Goal: Task Accomplishment & Management: Use online tool/utility

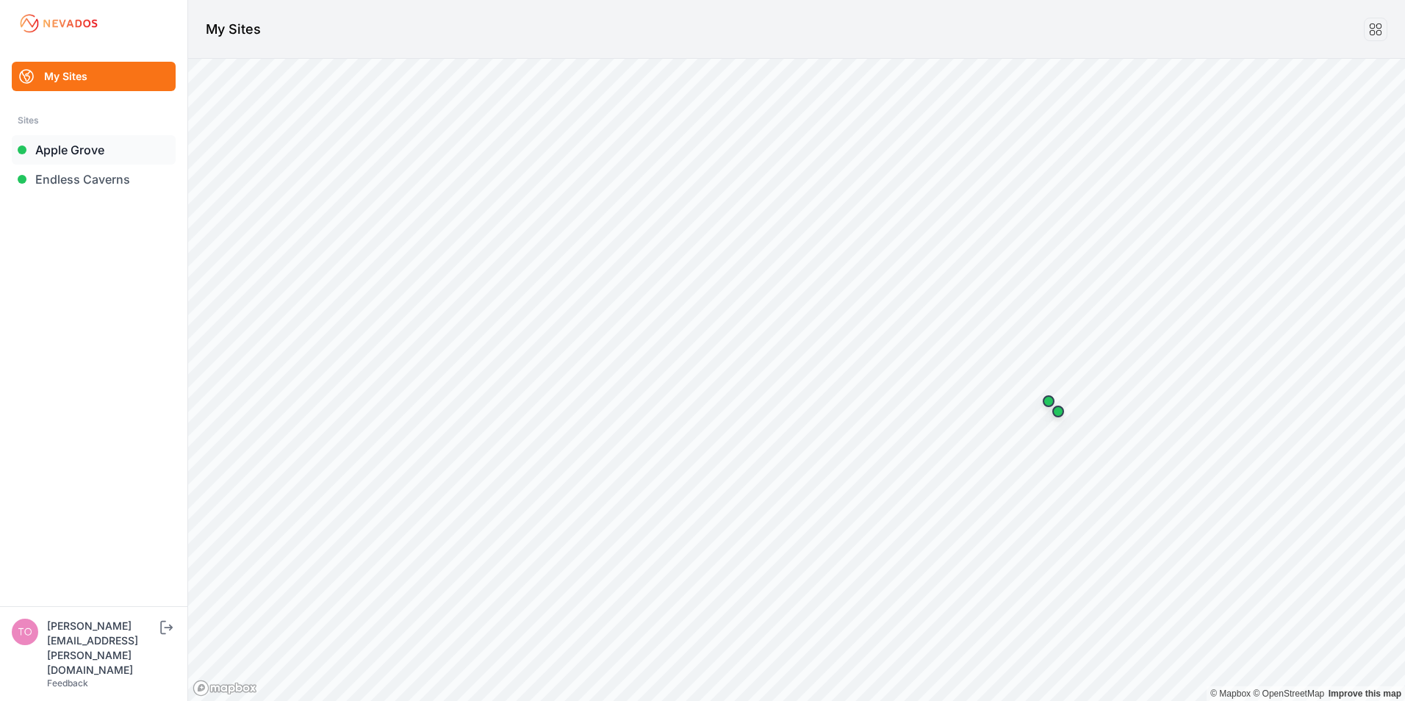
click at [65, 151] on link "Apple Grove" at bounding box center [94, 149] width 164 height 29
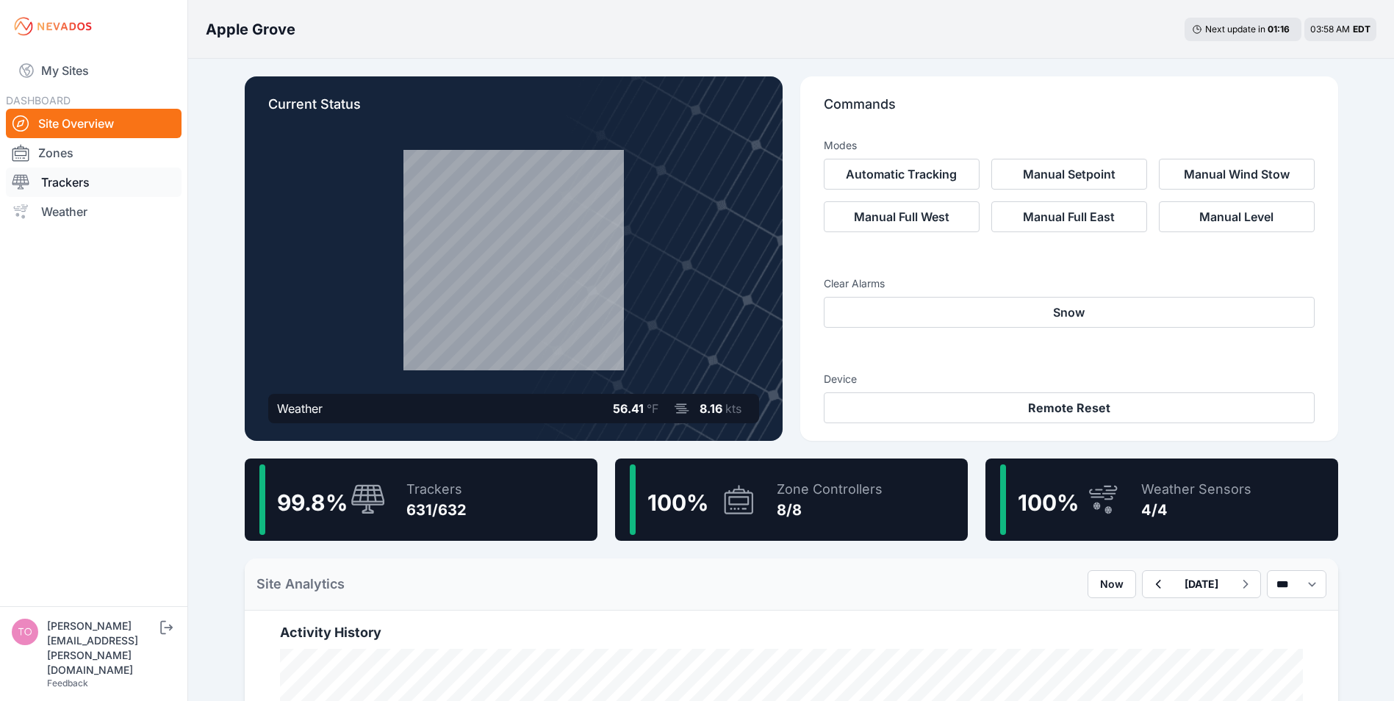
click at [58, 184] on link "Trackers" at bounding box center [94, 182] width 176 height 29
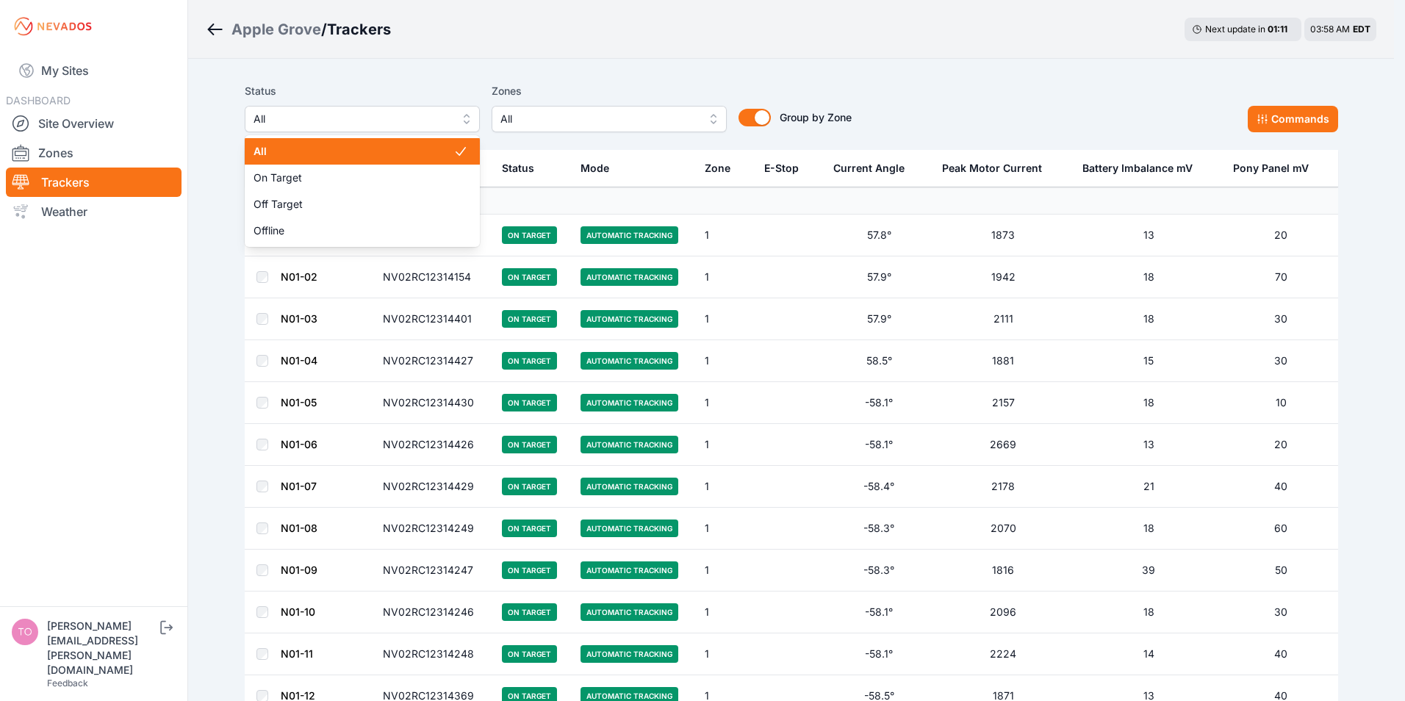
click at [334, 121] on span "All" at bounding box center [352, 119] width 197 height 18
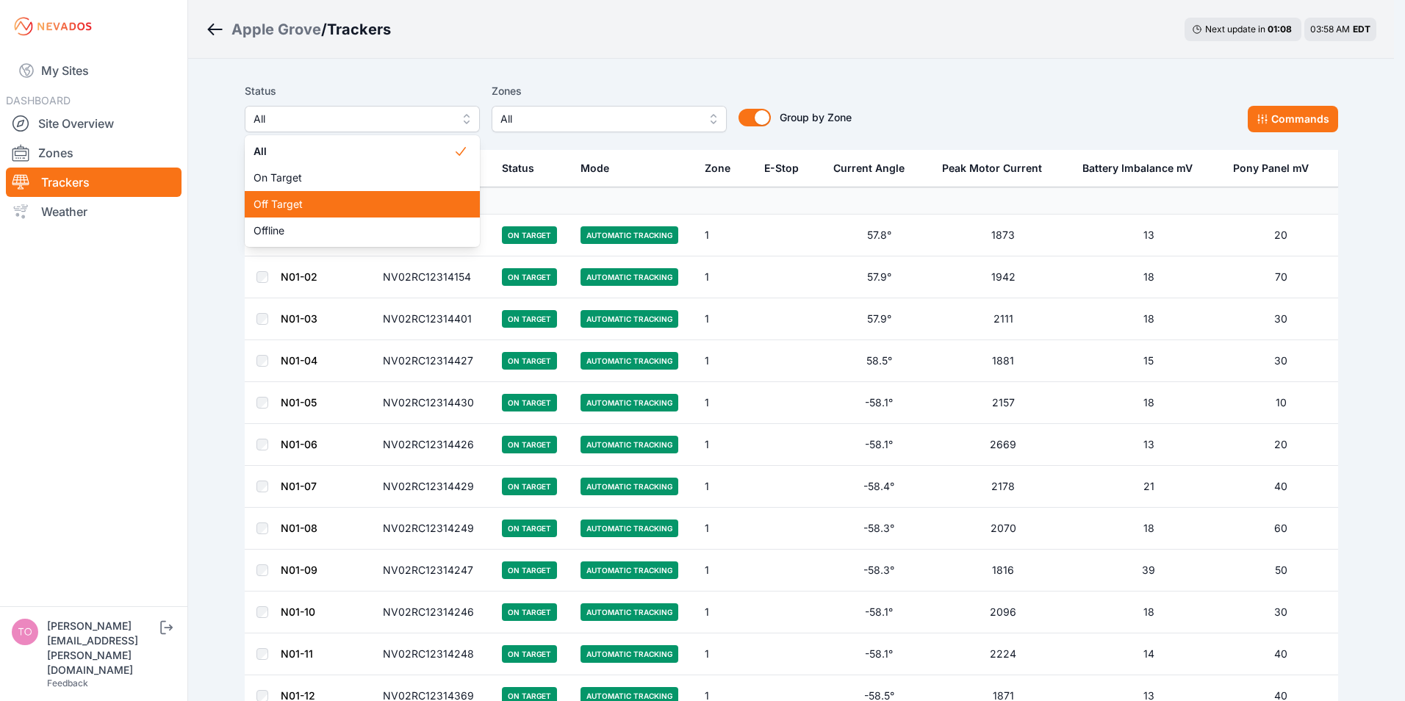
click at [289, 206] on span "Off Target" at bounding box center [354, 204] width 200 height 15
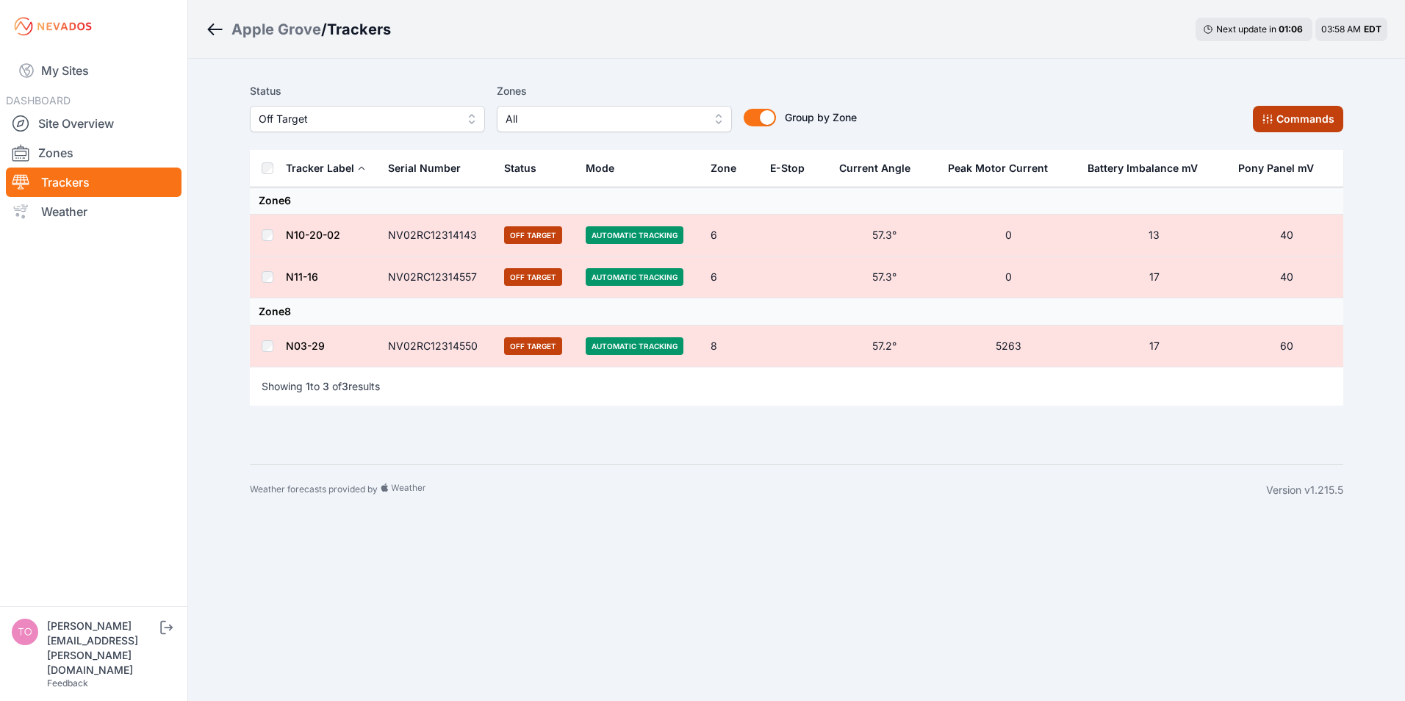
click at [1270, 117] on icon at bounding box center [1268, 119] width 12 height 12
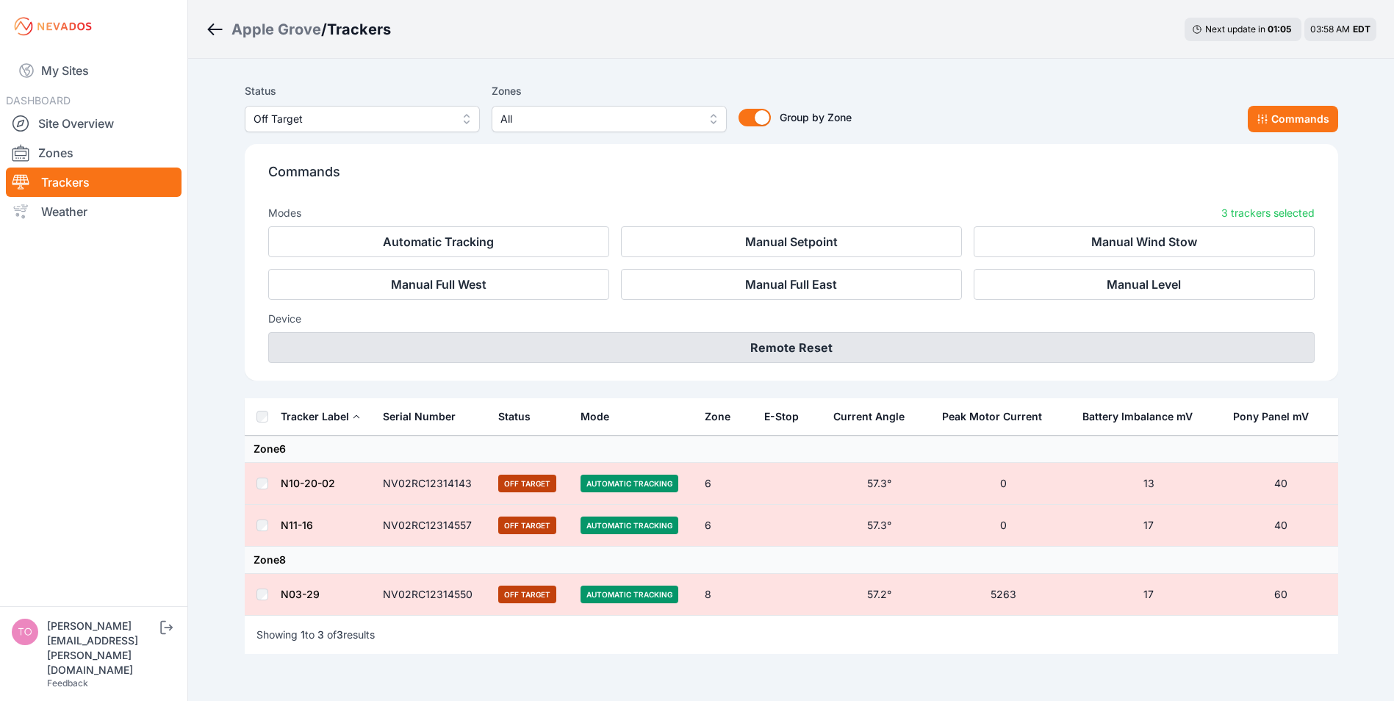
click at [761, 353] on button "Remote Reset" at bounding box center [791, 347] width 1046 height 31
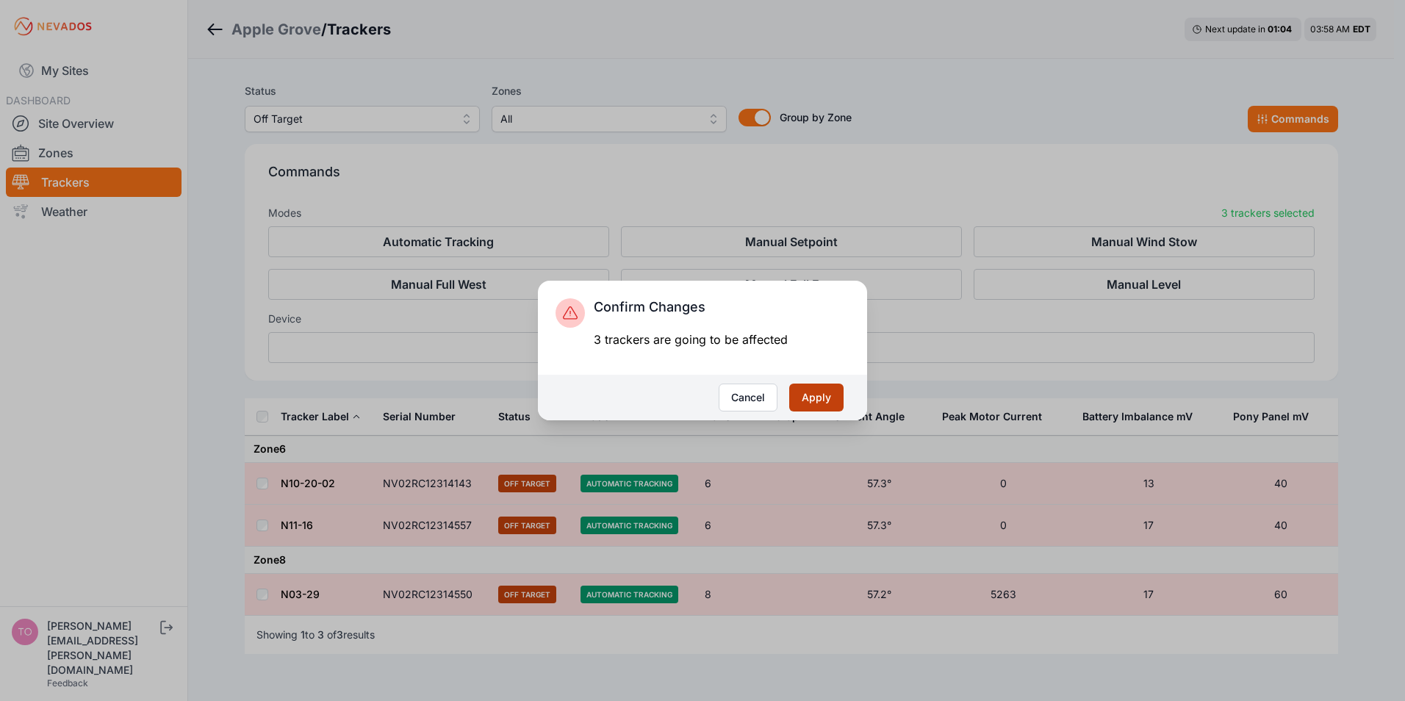
click at [807, 398] on button "Apply" at bounding box center [816, 398] width 54 height 28
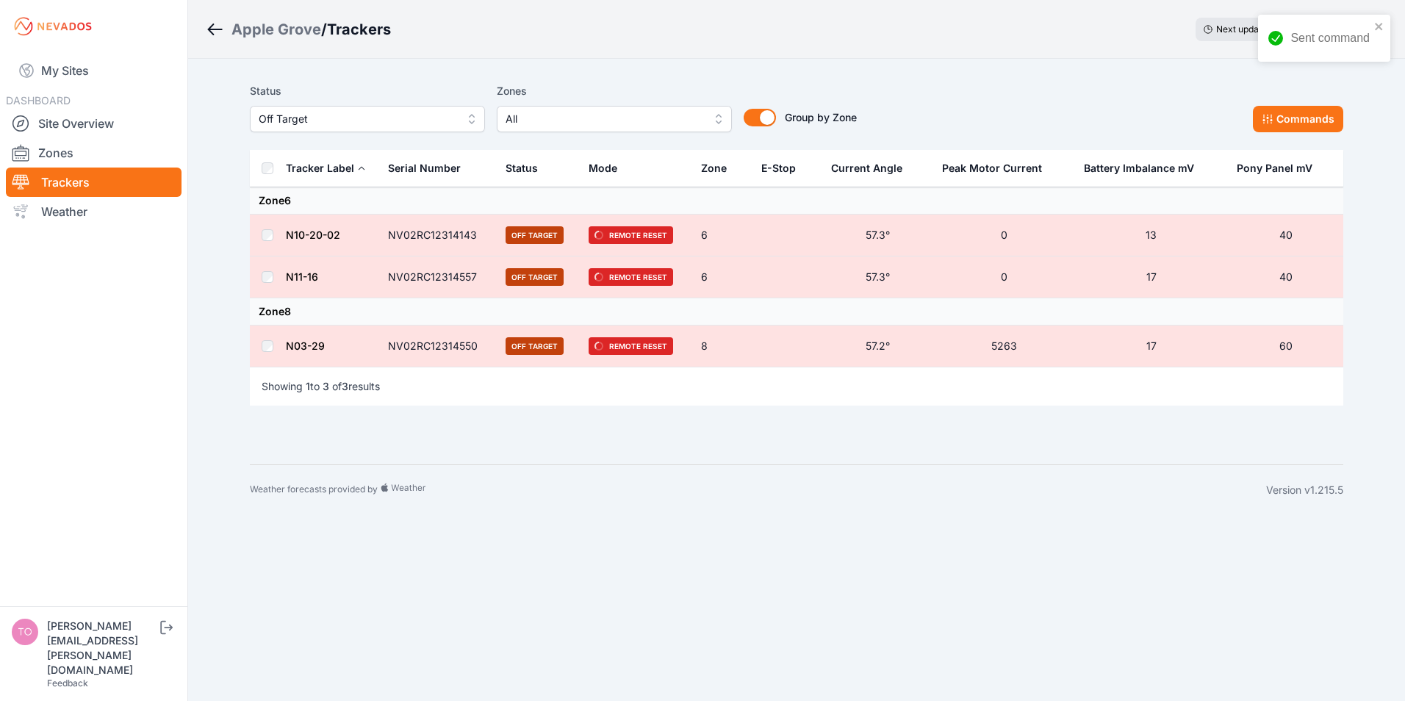
click at [366, 121] on span "Off Target" at bounding box center [357, 119] width 197 height 18
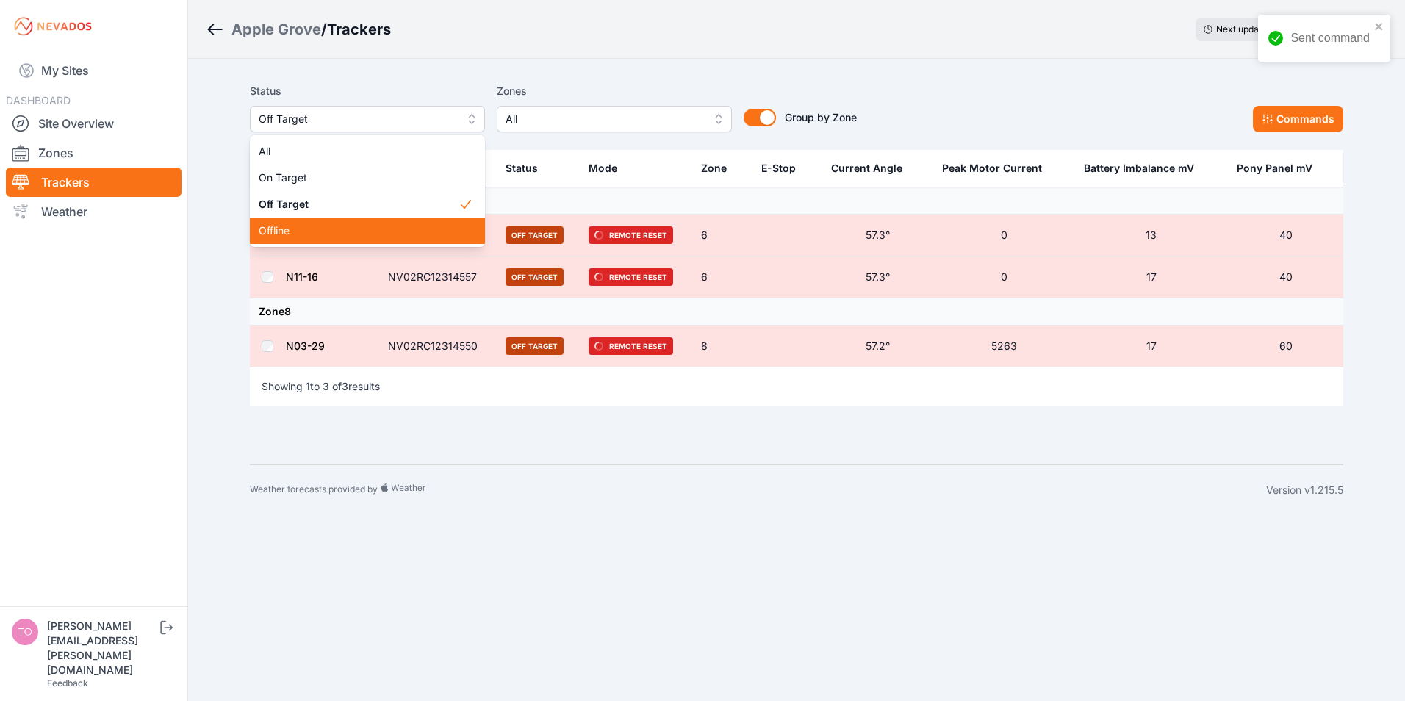
click at [318, 231] on span "Offline" at bounding box center [359, 230] width 200 height 15
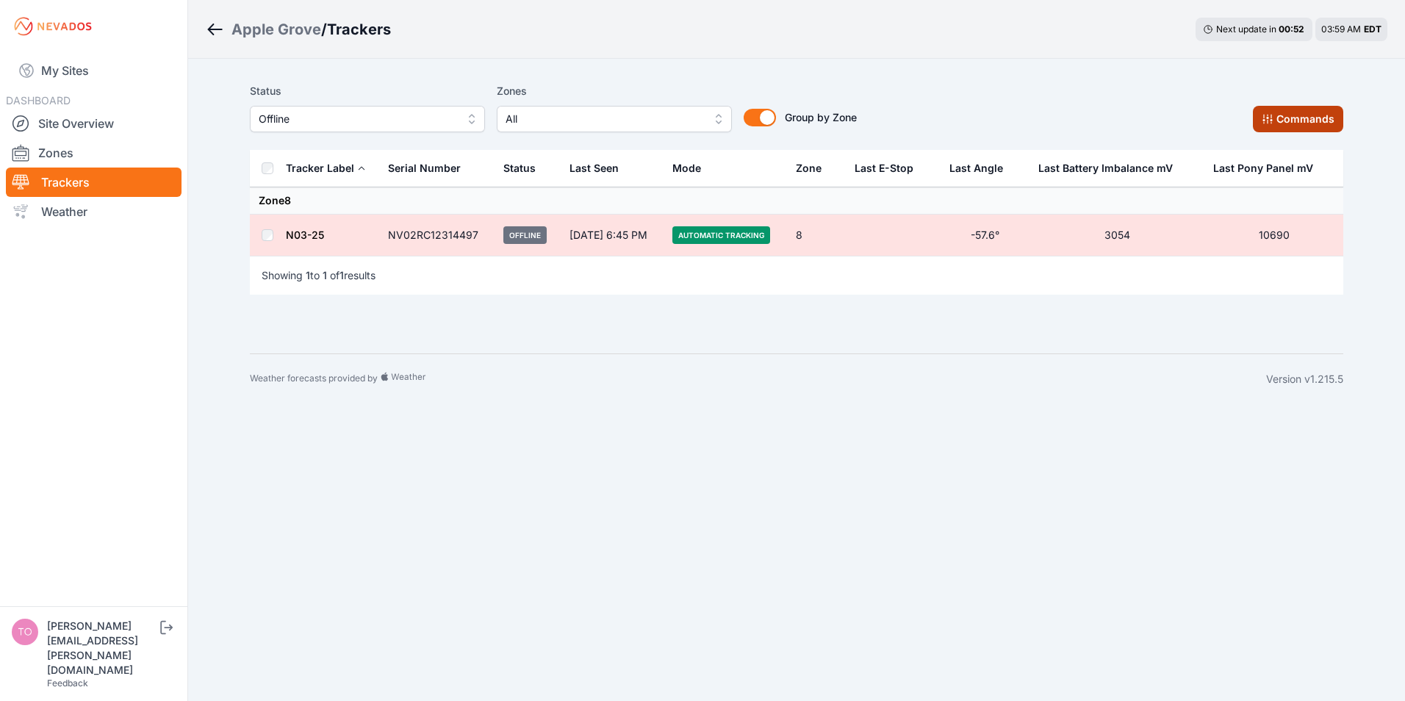
click at [1294, 116] on button "Commands" at bounding box center [1298, 119] width 90 height 26
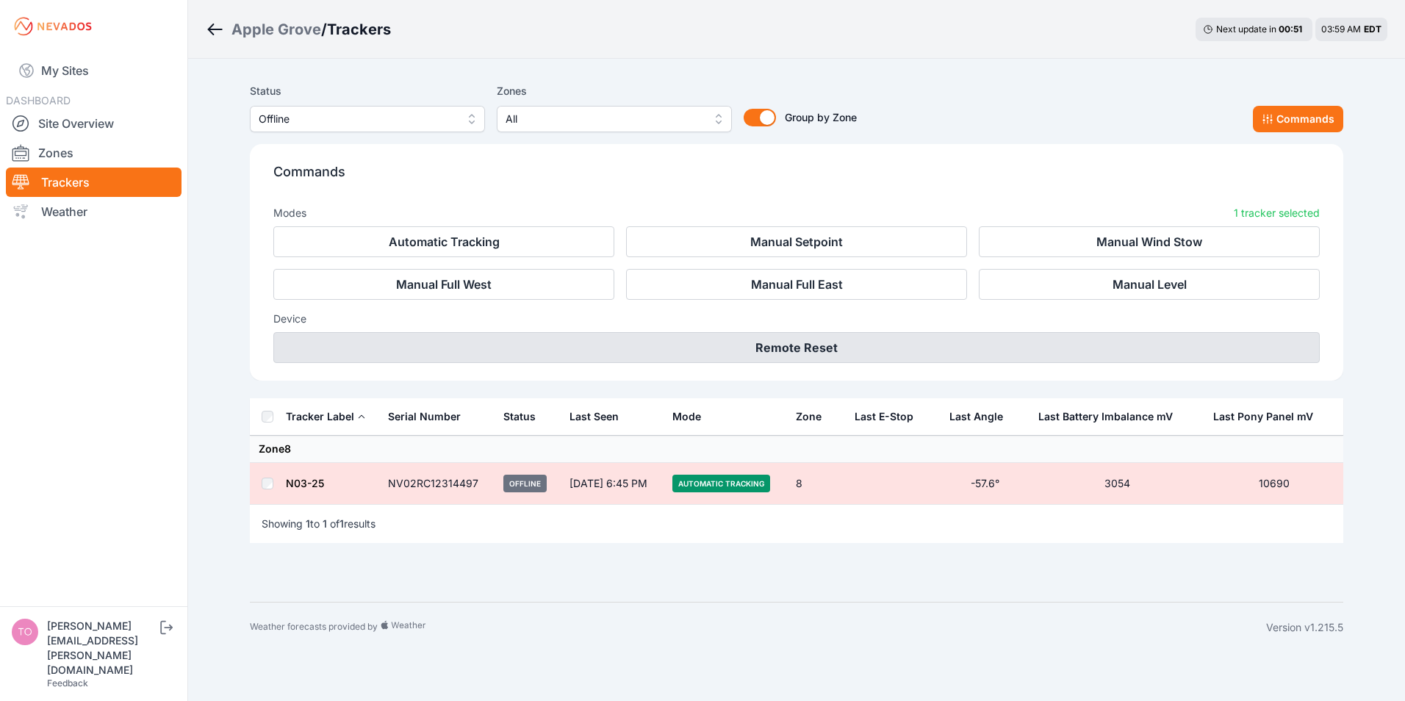
click at [768, 345] on button "Remote Reset" at bounding box center [796, 347] width 1046 height 31
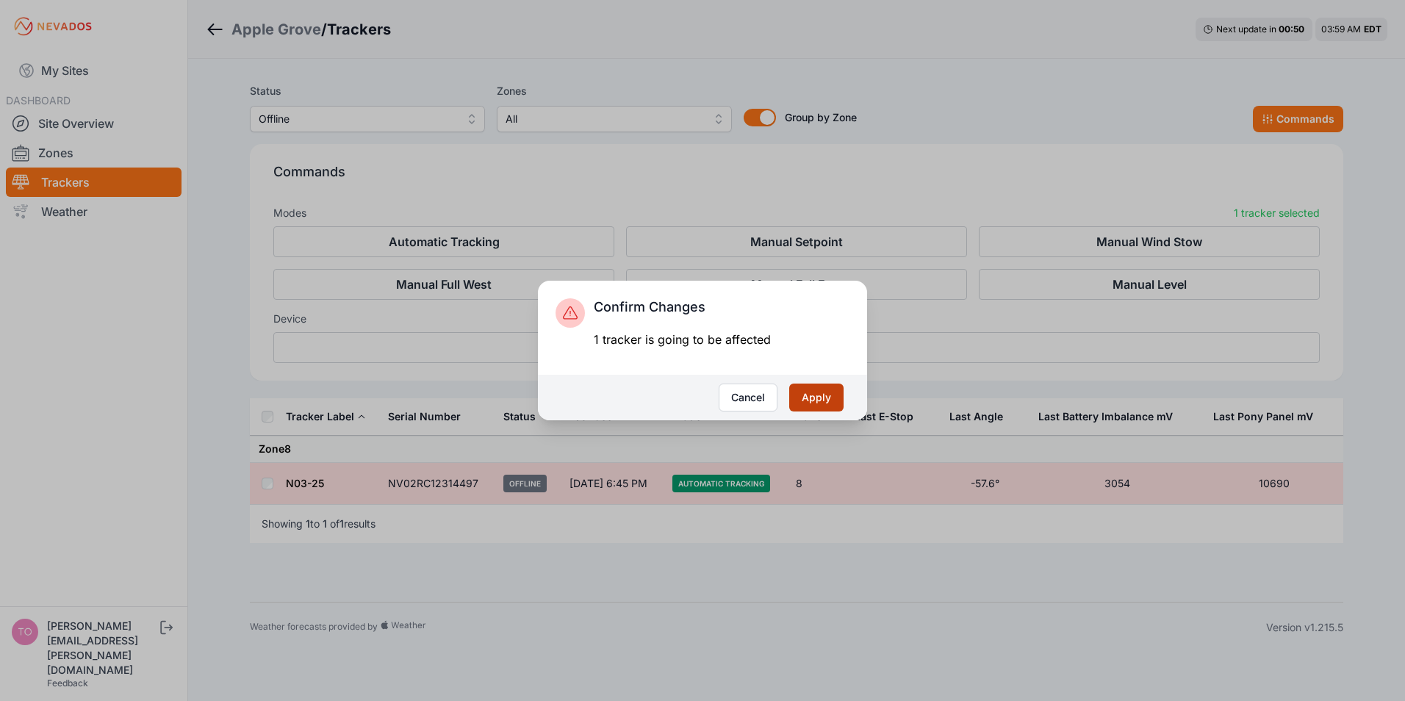
click at [816, 394] on button "Apply" at bounding box center [816, 398] width 54 height 28
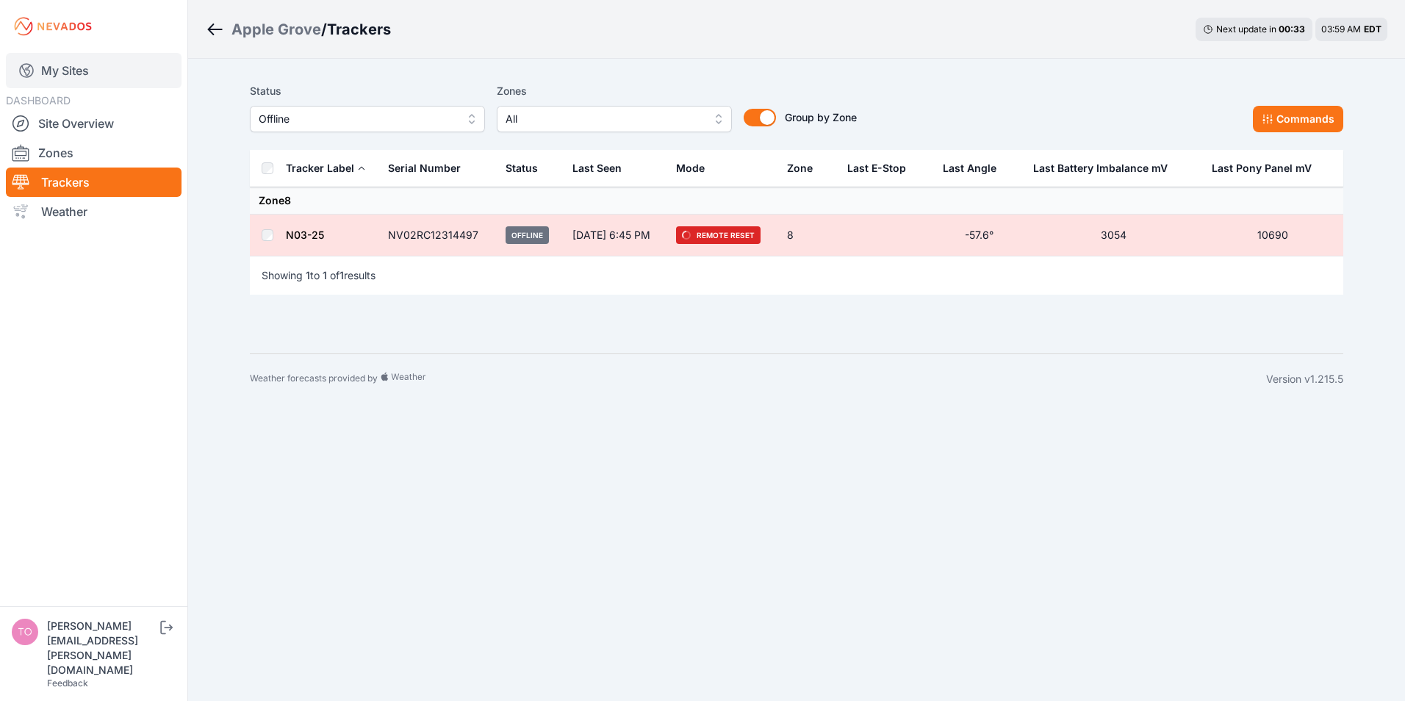
click at [73, 76] on link "My Sites" at bounding box center [94, 70] width 176 height 35
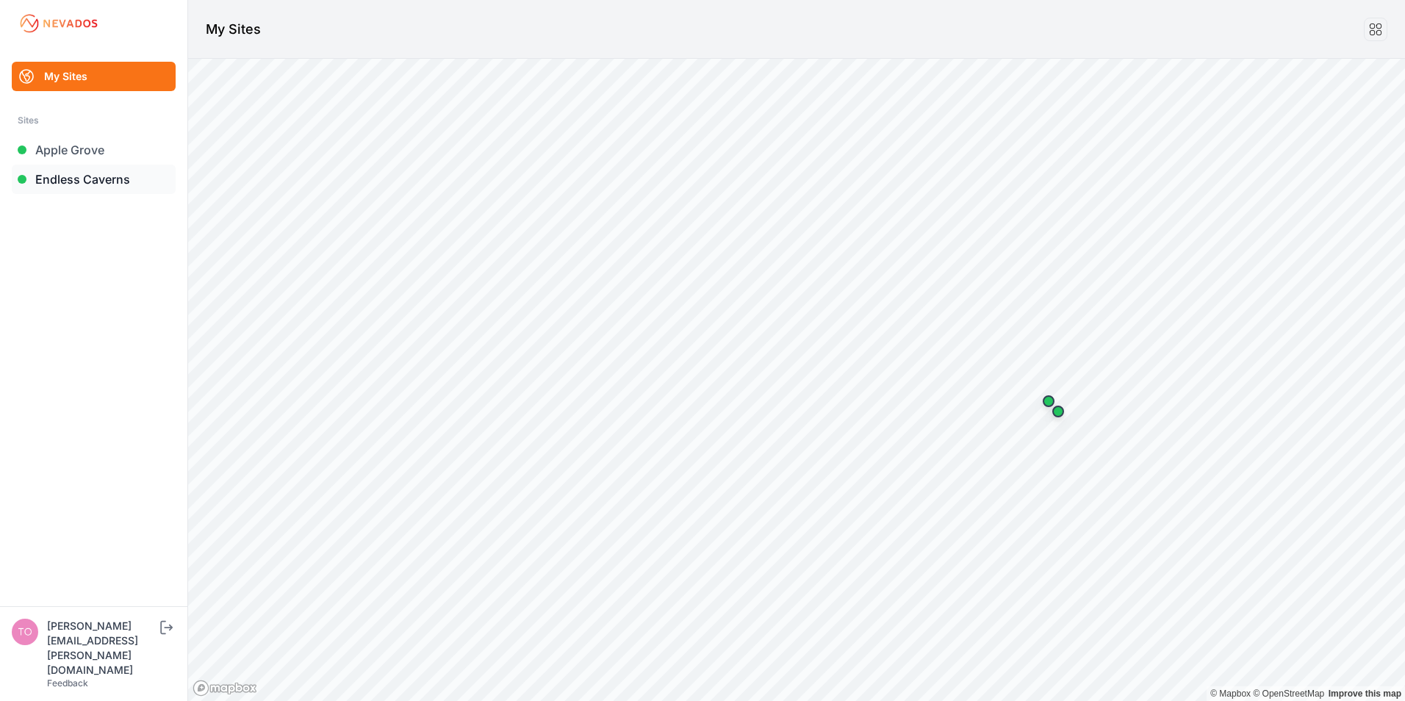
click at [48, 178] on link "Endless Caverns" at bounding box center [94, 179] width 164 height 29
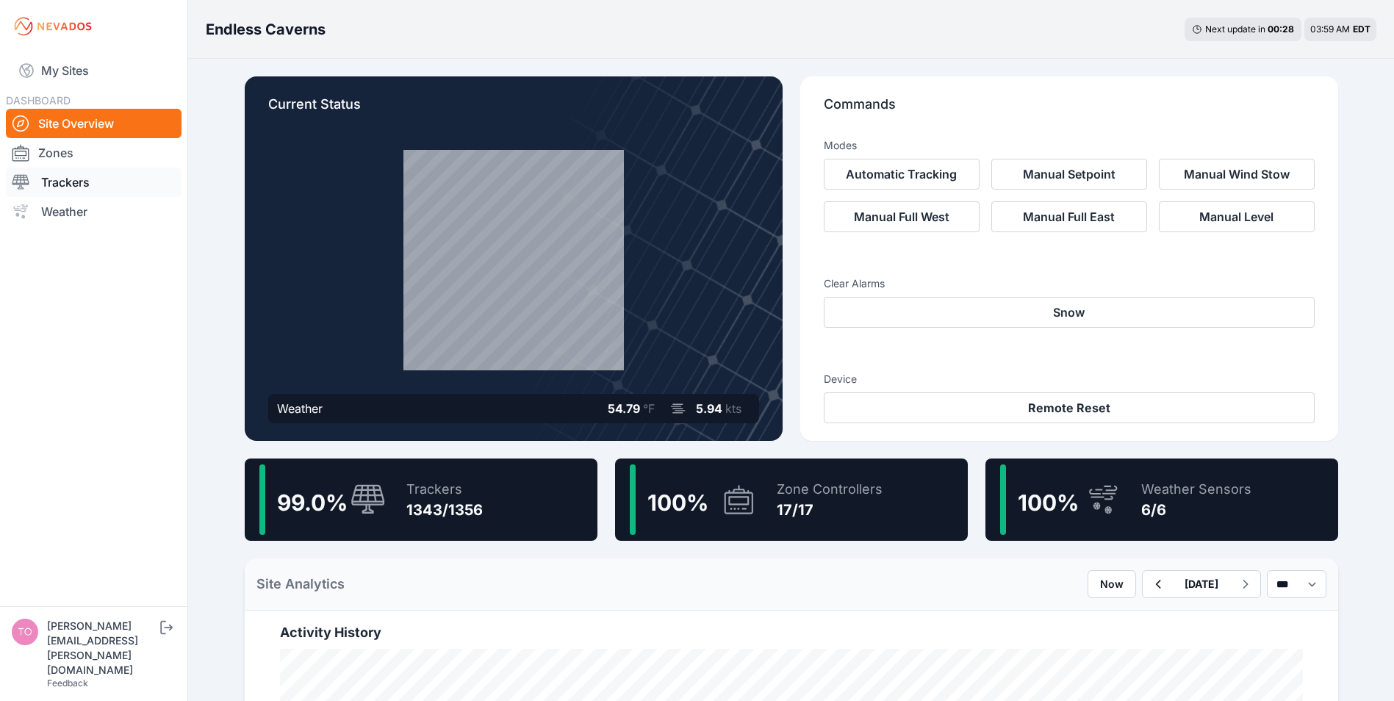
click at [49, 183] on link "Trackers" at bounding box center [94, 182] width 176 height 29
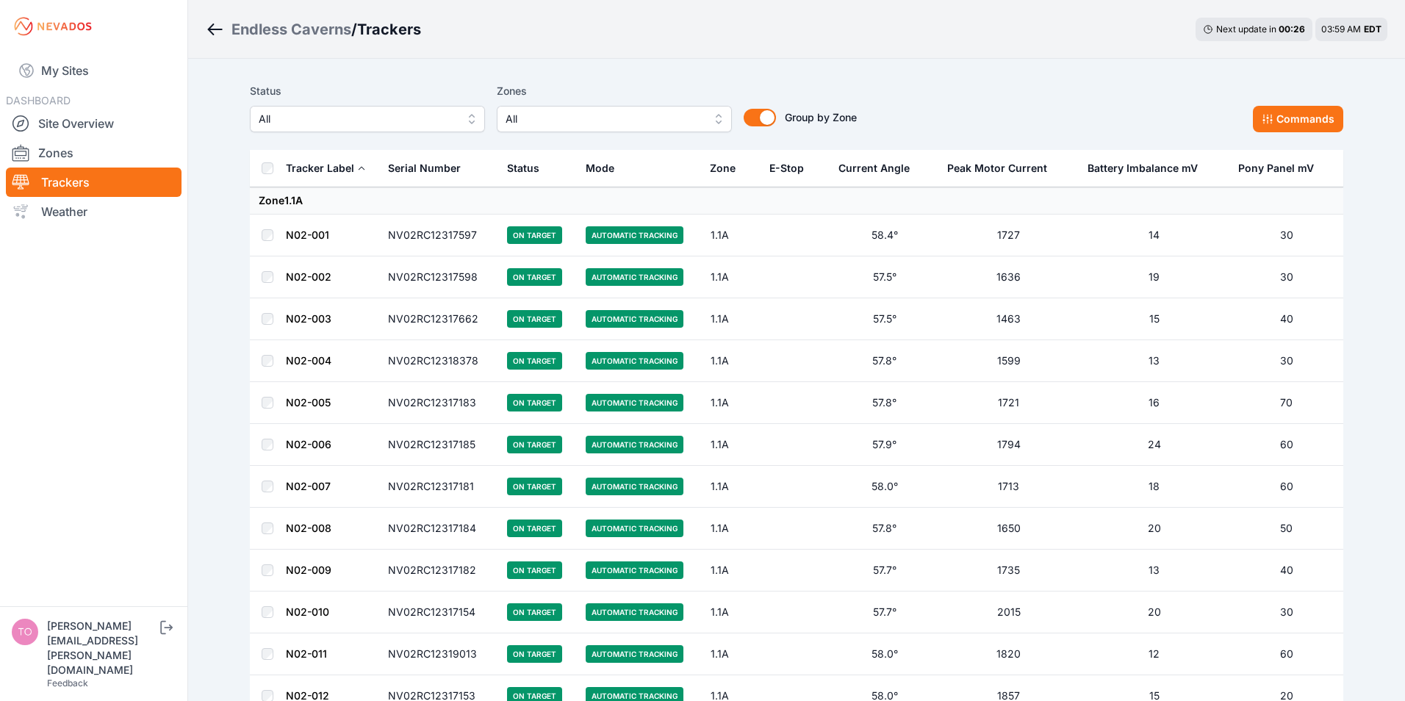
click at [347, 122] on span "All" at bounding box center [357, 119] width 197 height 18
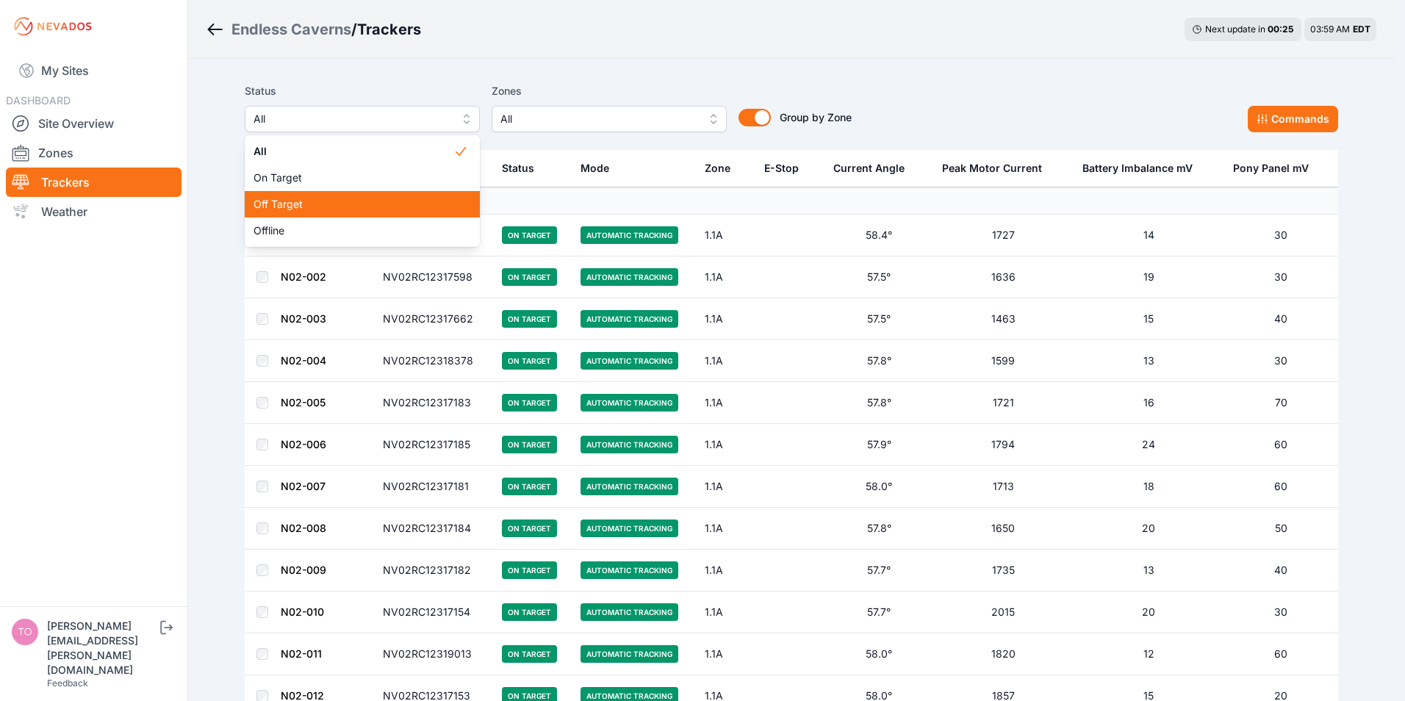
click at [290, 201] on span "Off Target" at bounding box center [354, 204] width 200 height 15
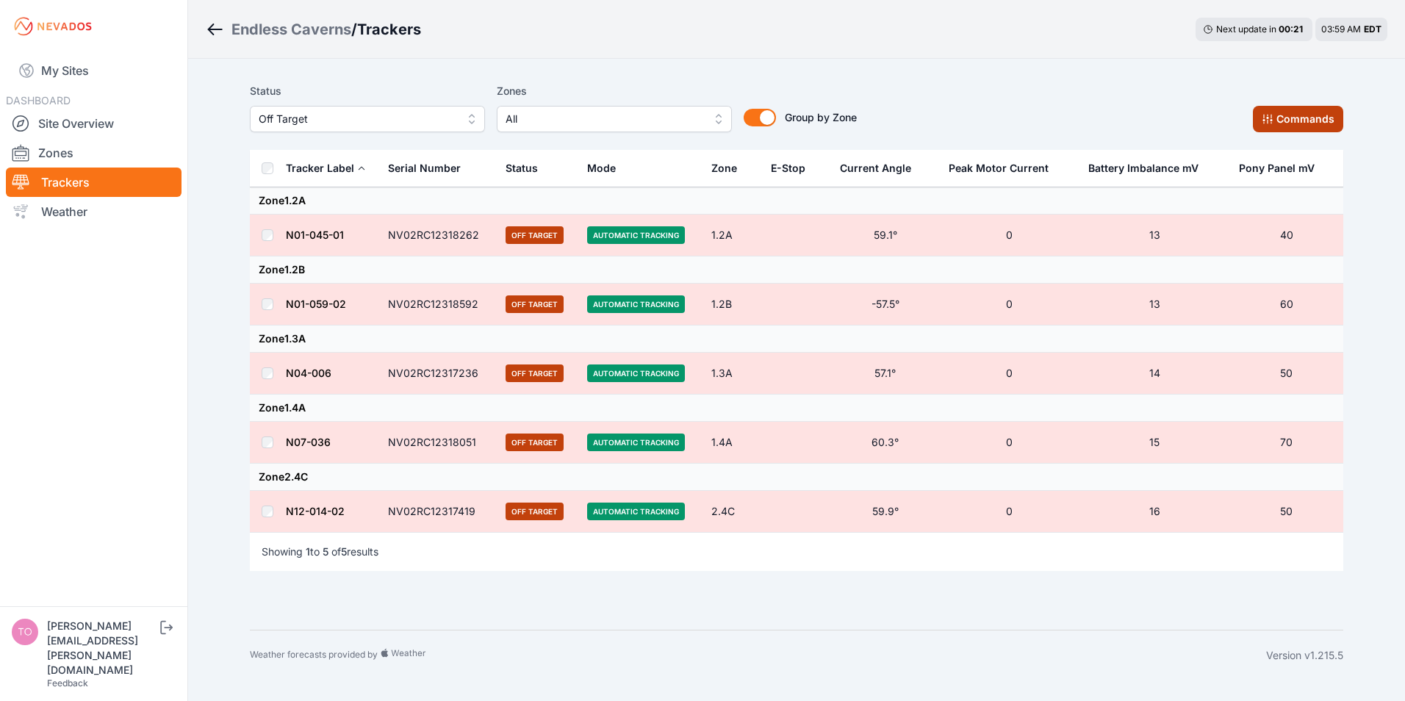
click at [1294, 116] on button "Commands" at bounding box center [1298, 119] width 90 height 26
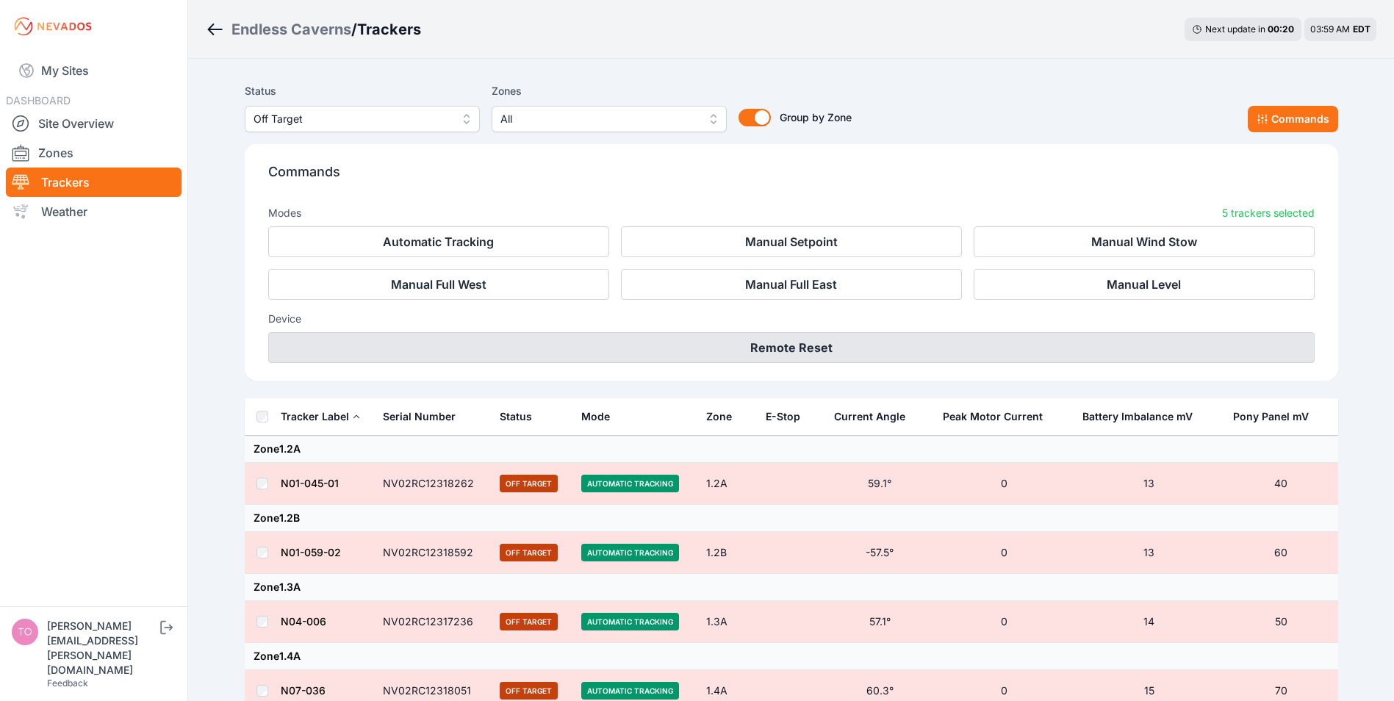
click at [800, 345] on button "Remote Reset" at bounding box center [791, 347] width 1046 height 31
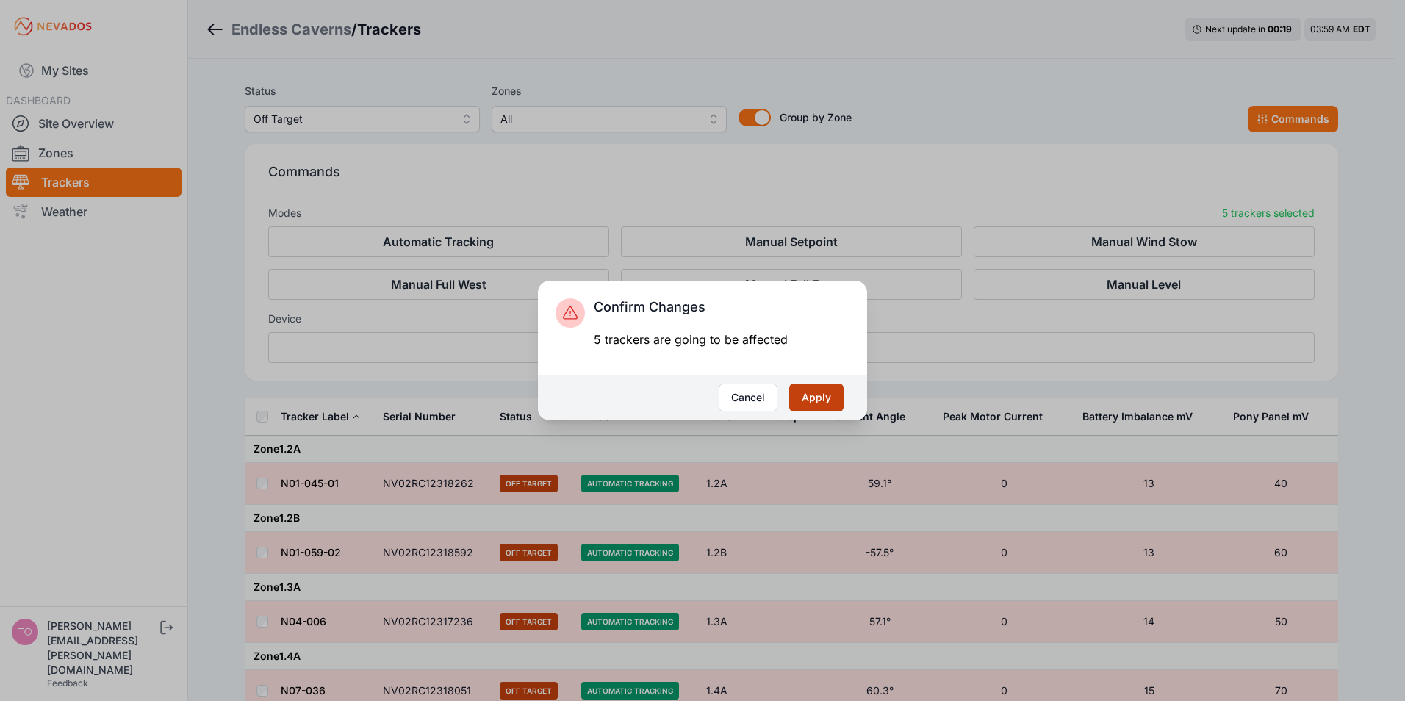
click at [830, 398] on button "Apply" at bounding box center [816, 398] width 54 height 28
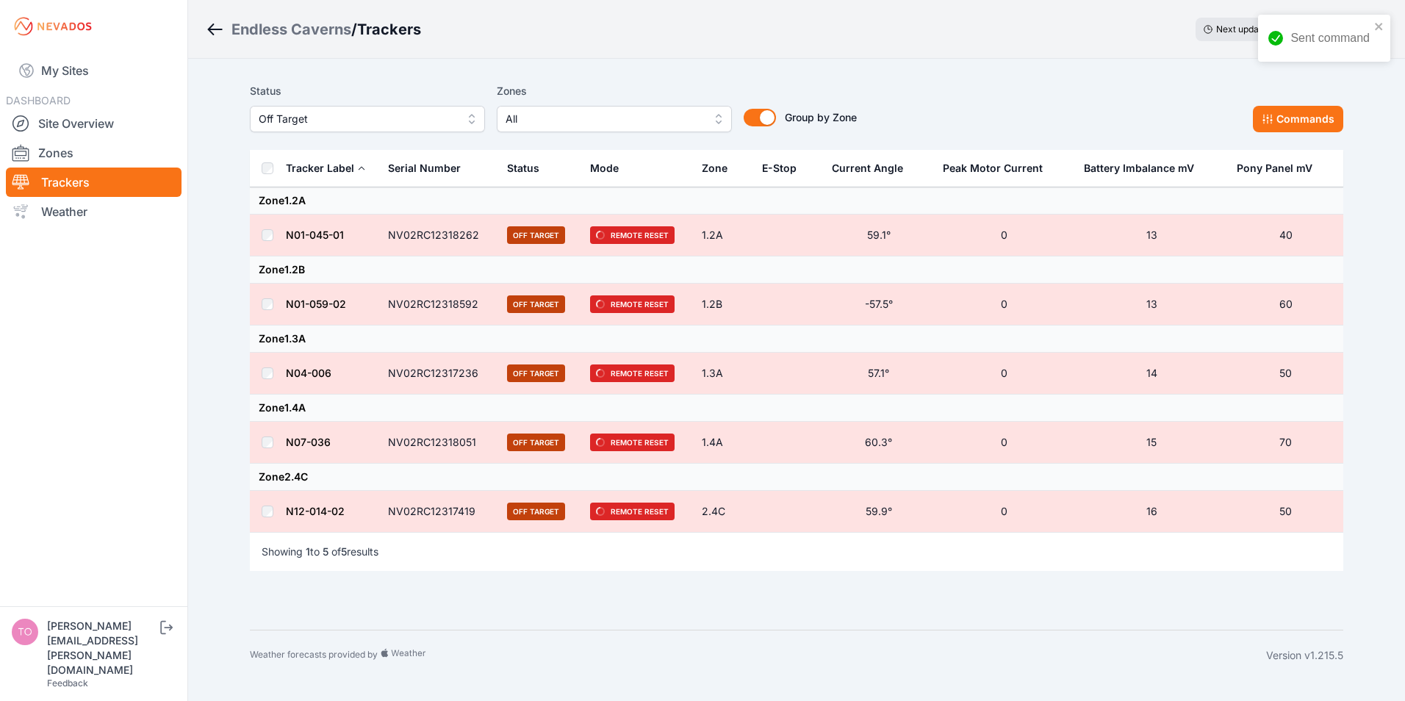
click at [411, 123] on span "Off Target" at bounding box center [357, 119] width 197 height 18
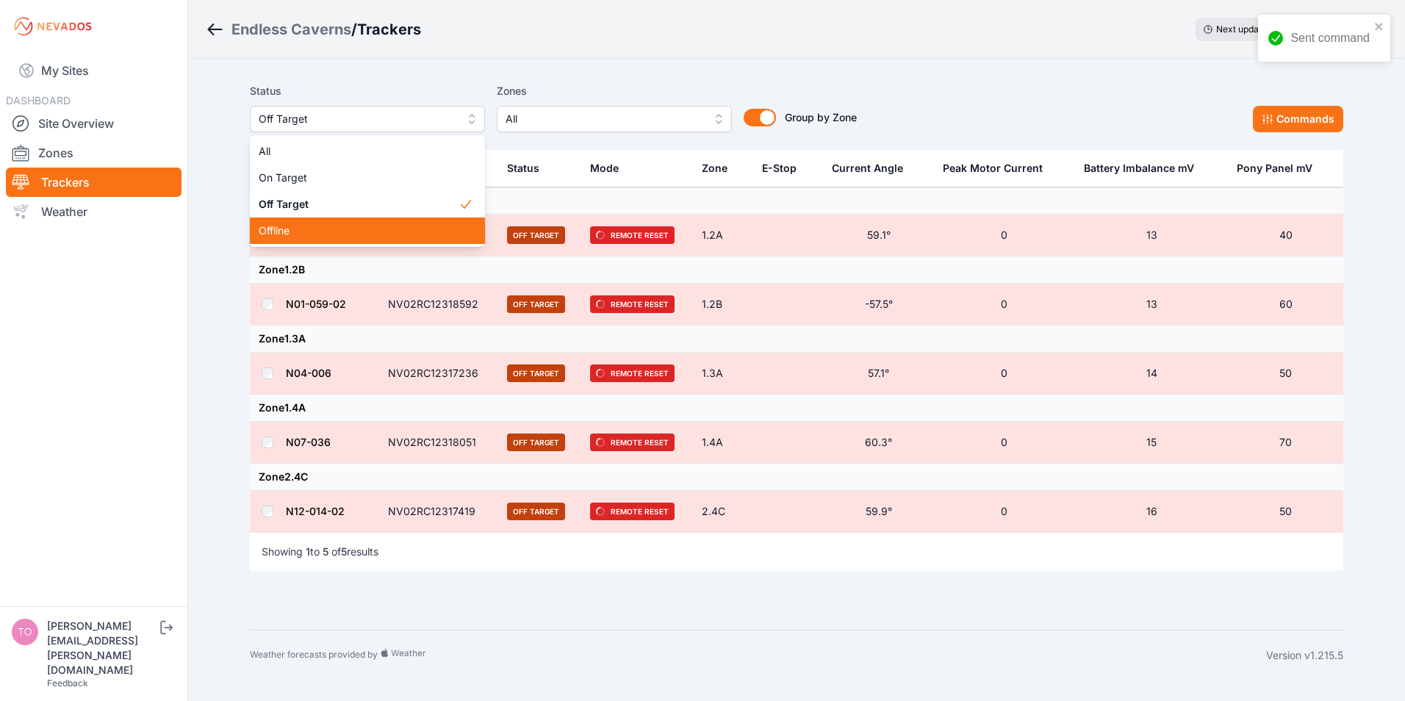
click at [336, 228] on span "Offline" at bounding box center [359, 230] width 200 height 15
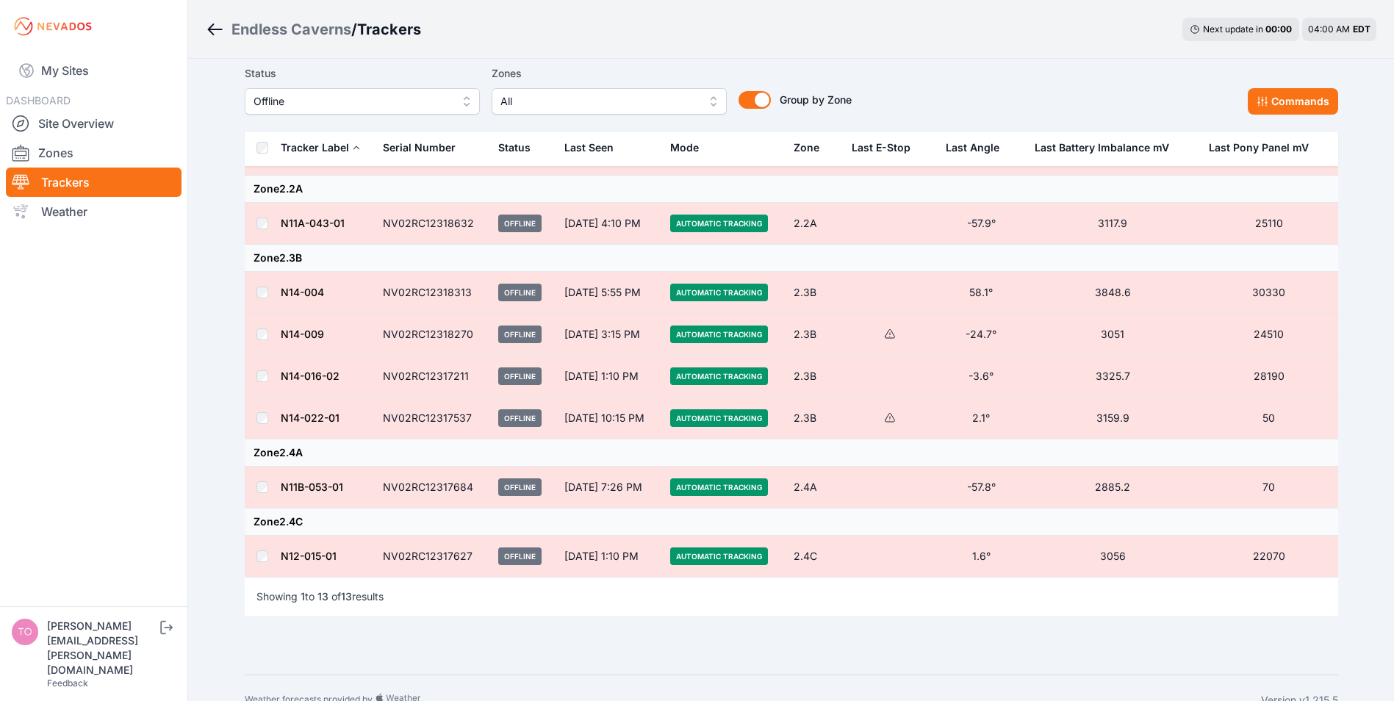
scroll to position [423, 0]
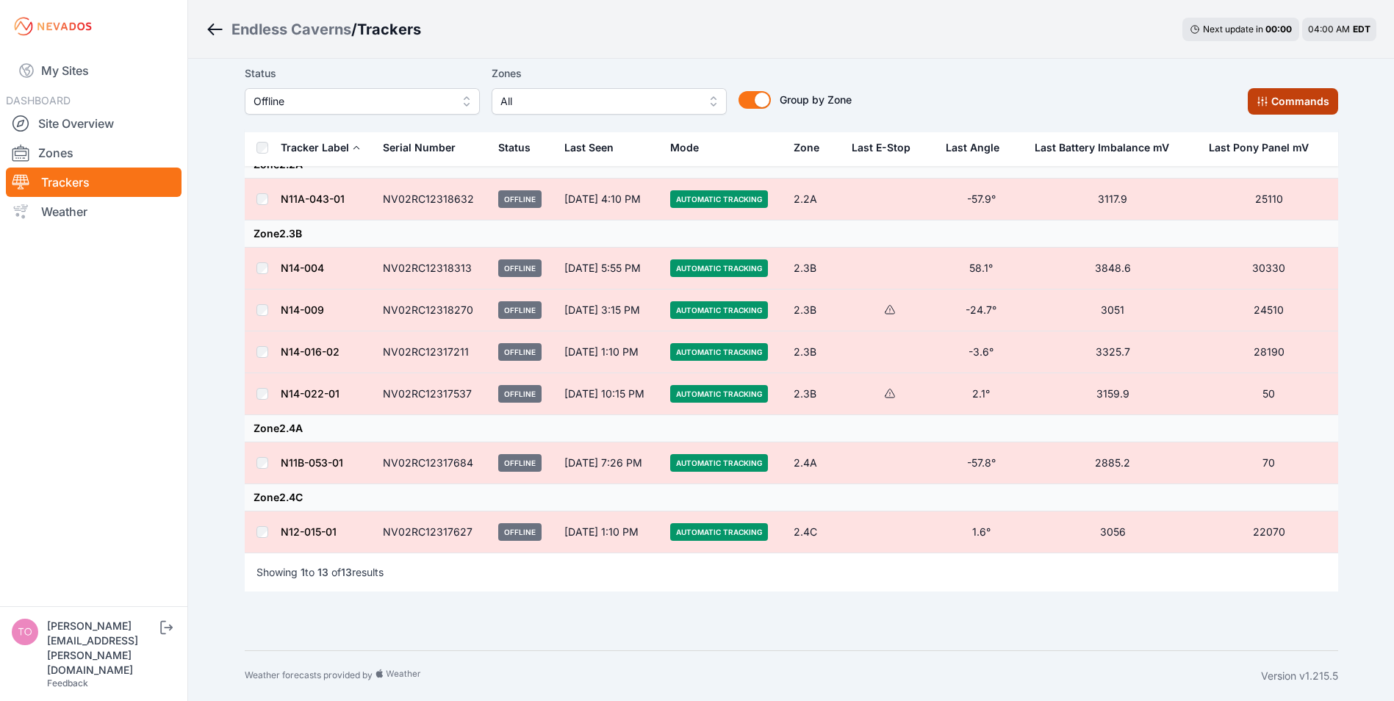
click at [1287, 100] on button "Commands" at bounding box center [1293, 101] width 90 height 26
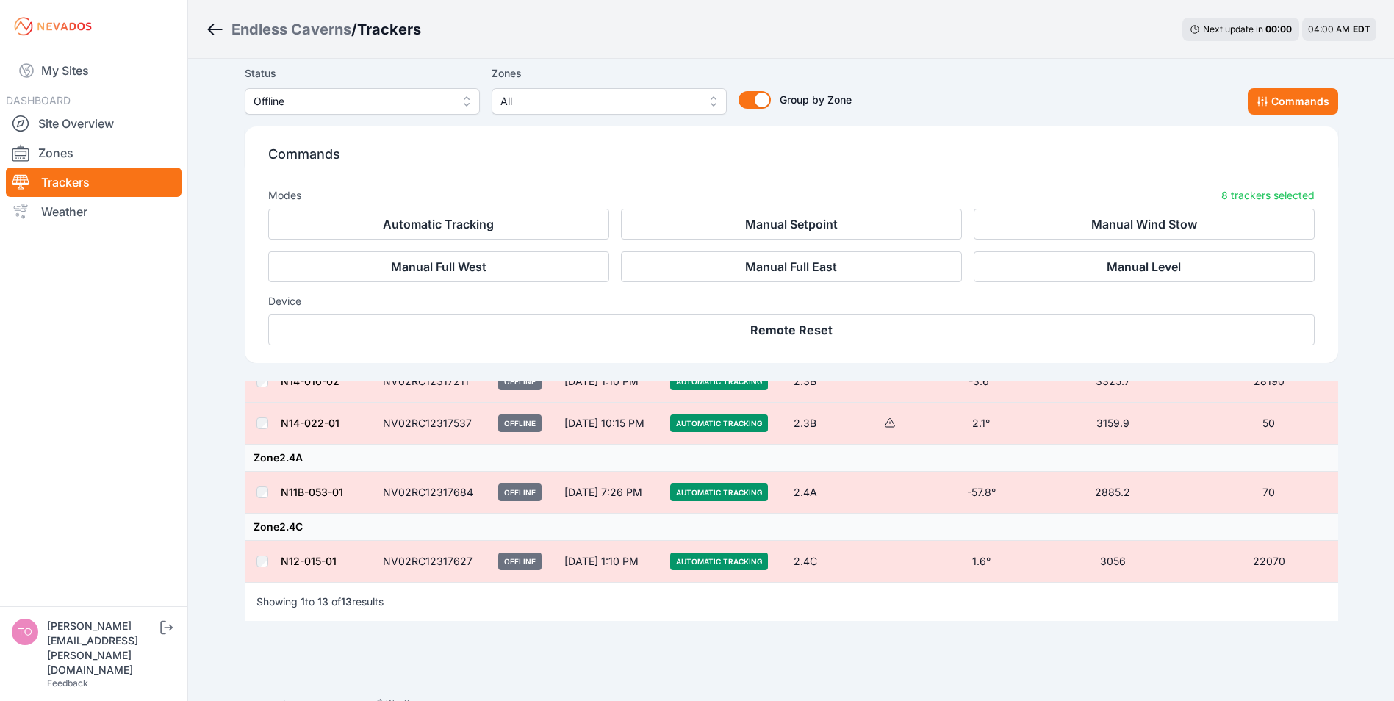
scroll to position [672, 0]
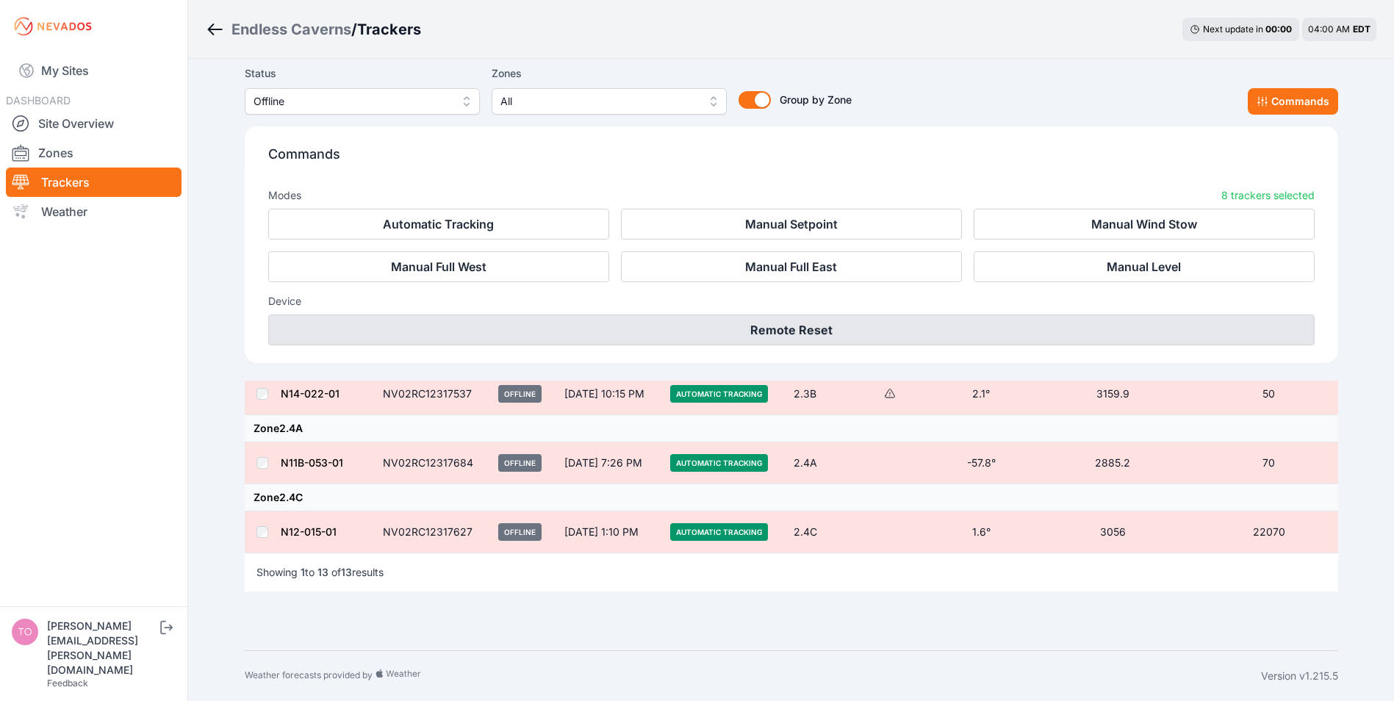
click at [776, 326] on button "Remote Reset" at bounding box center [791, 329] width 1046 height 31
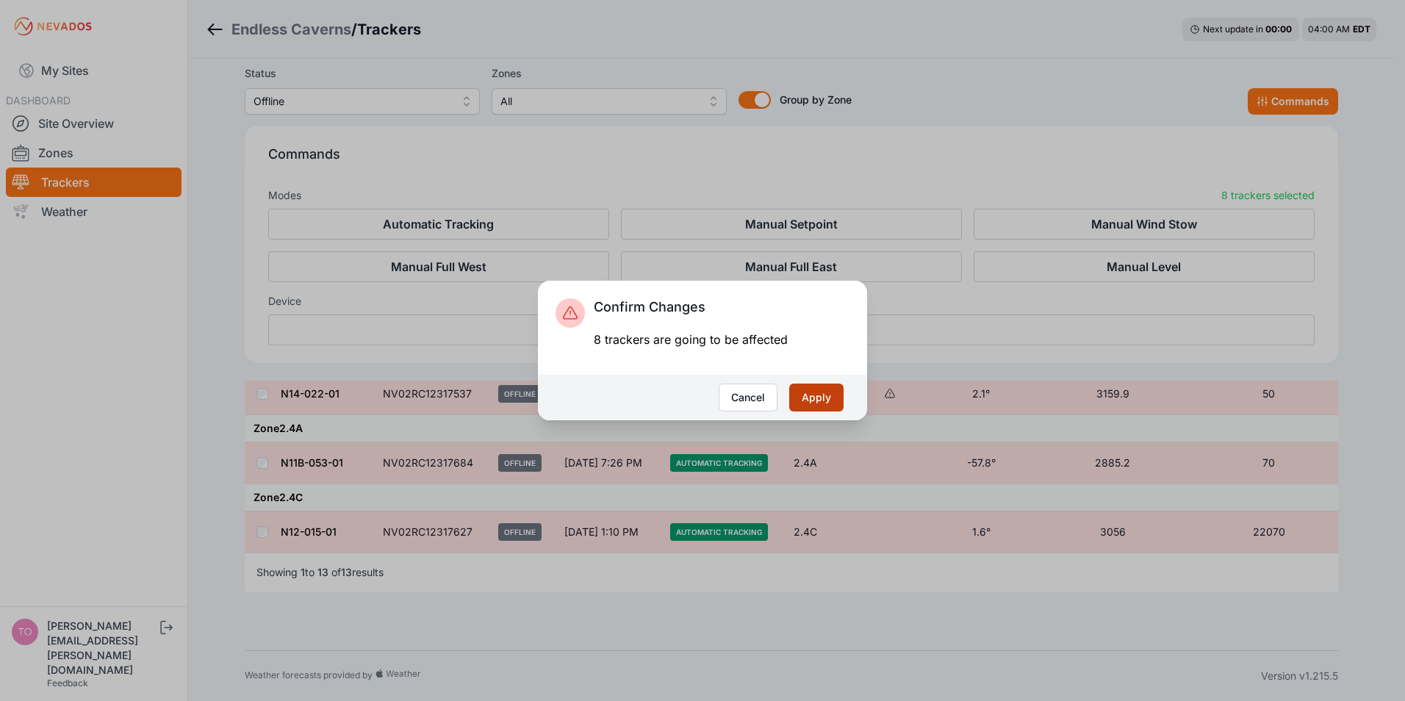
click at [809, 396] on button "Apply" at bounding box center [816, 398] width 54 height 28
